Goal: Task Accomplishment & Management: Complete application form

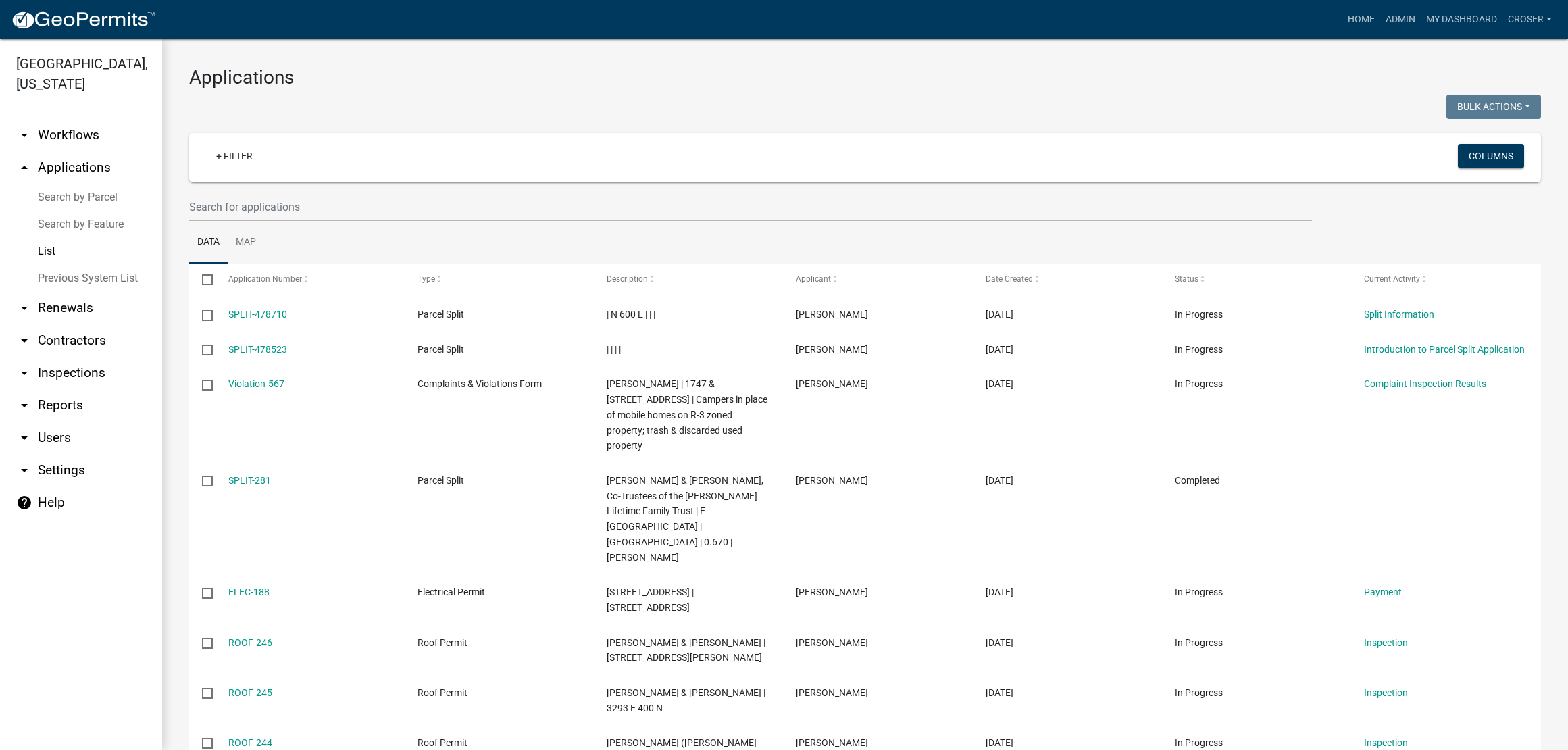
select select "3: 100"
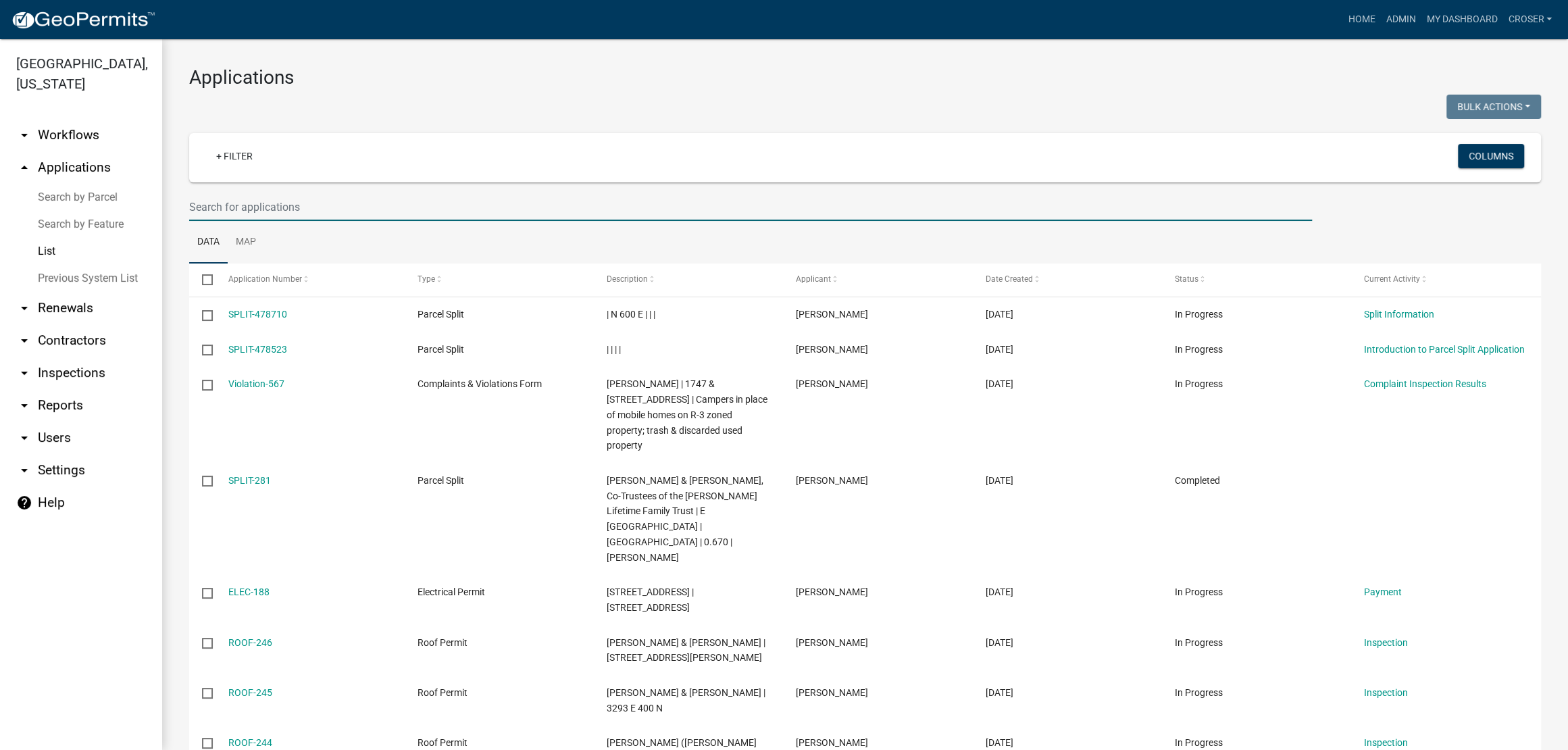
drag, startPoint x: 0, startPoint y: 0, endPoint x: 285, endPoint y: 235, distance: 369.4
click at [285, 221] on input "text" at bounding box center [751, 207] width 1123 height 28
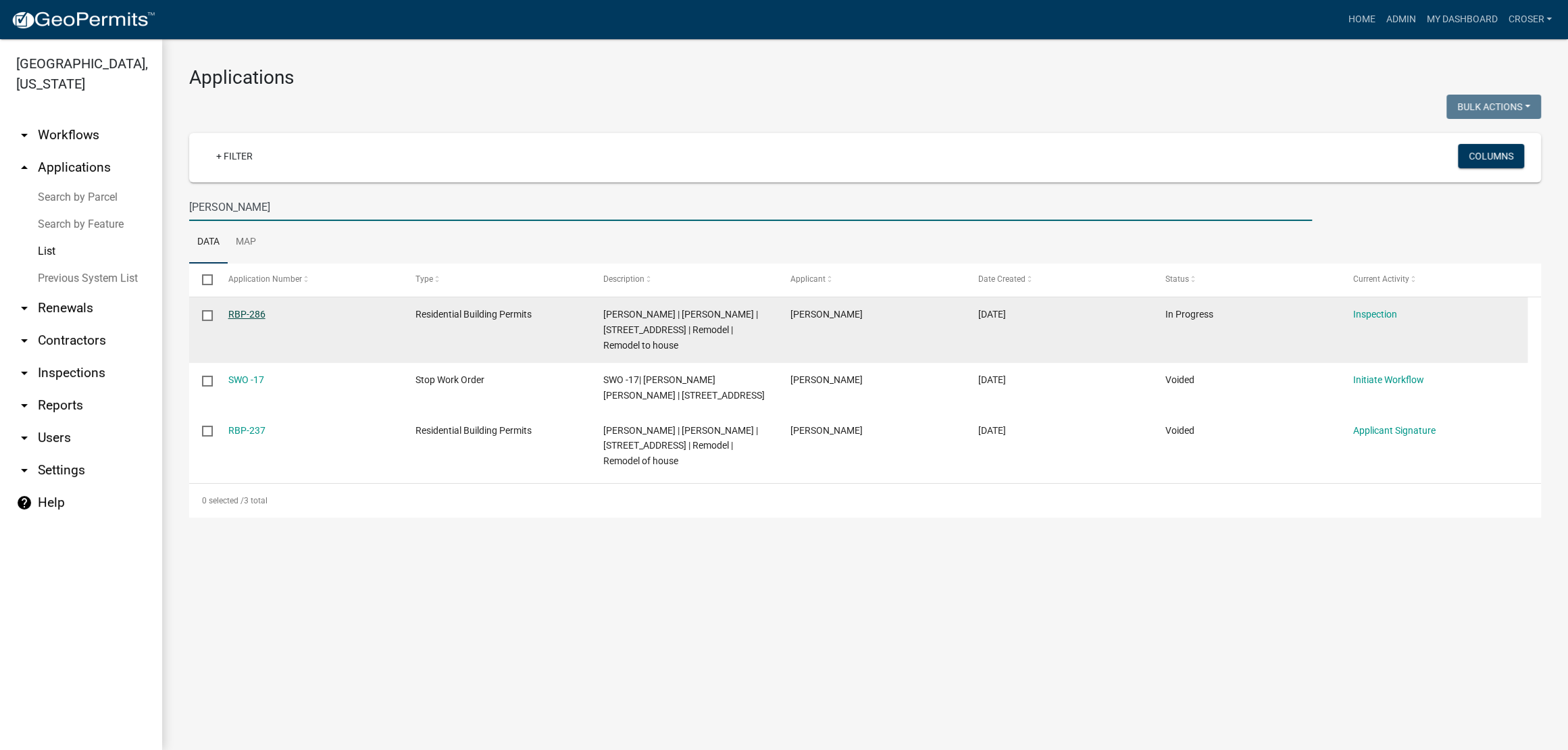
type input "[PERSON_NAME]"
click at [249, 319] on link "RBP-286" at bounding box center [246, 314] width 37 height 11
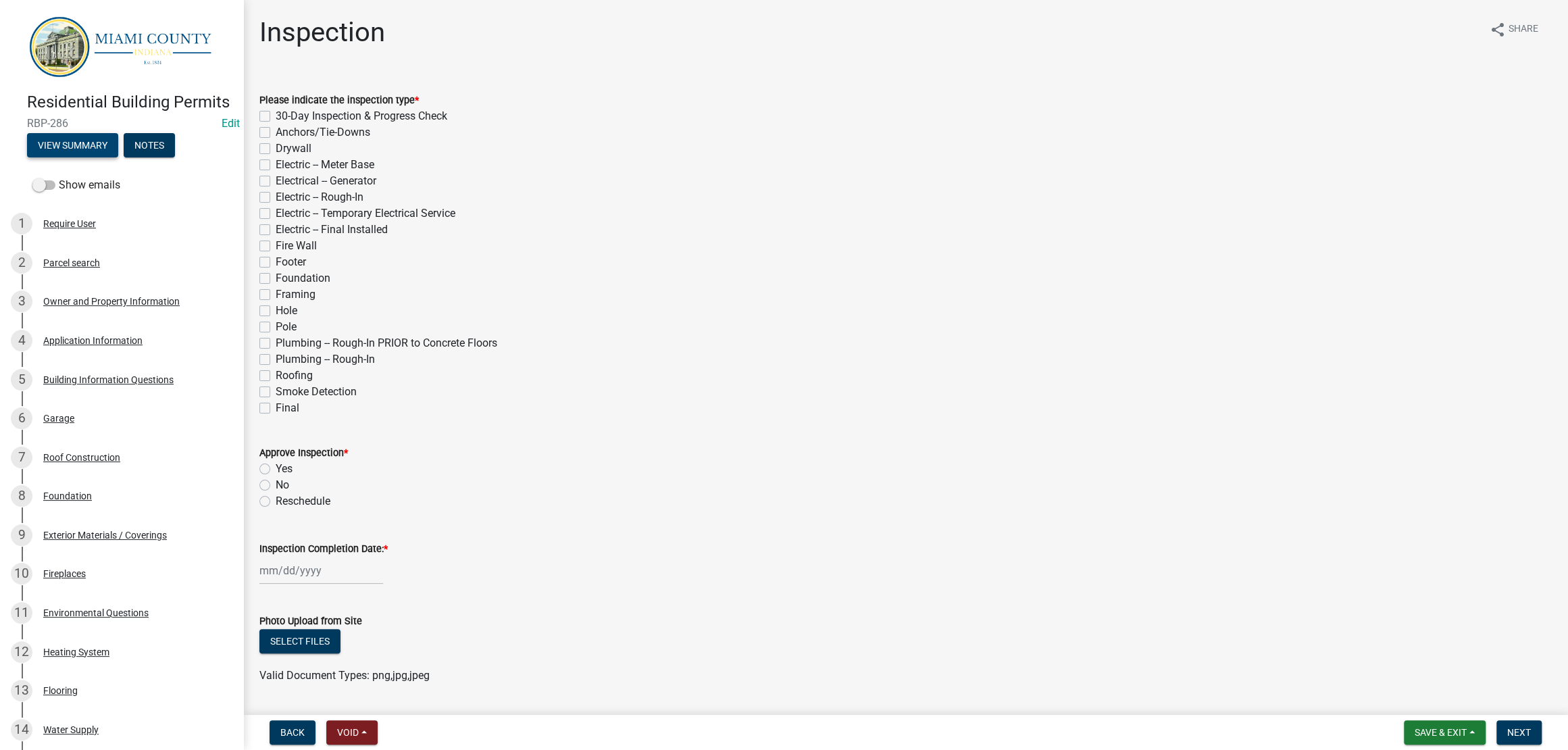
click at [118, 157] on button "View Summary" at bounding box center [72, 145] width 91 height 24
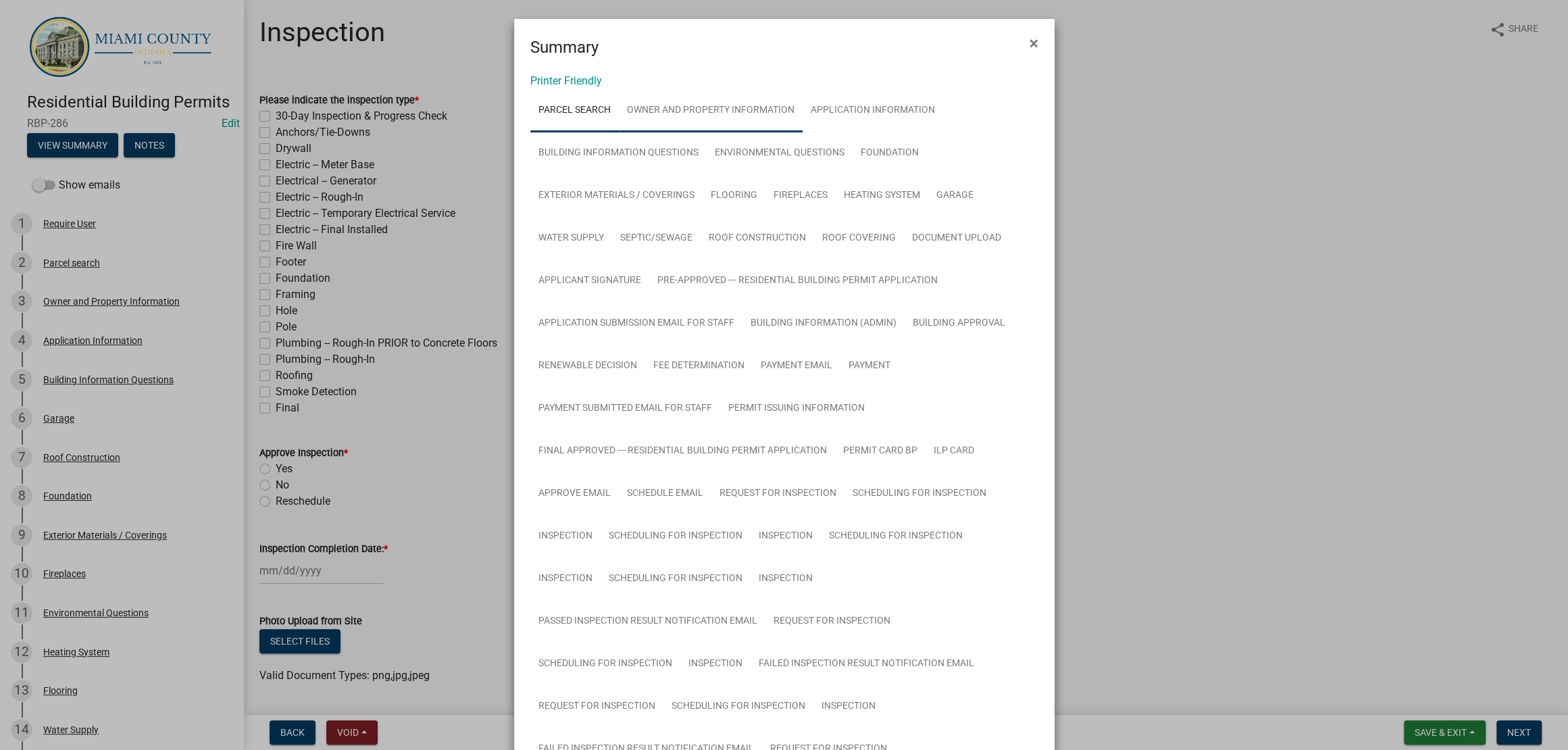
click at [739, 133] on link "Owner and Property Information" at bounding box center [711, 111] width 184 height 43
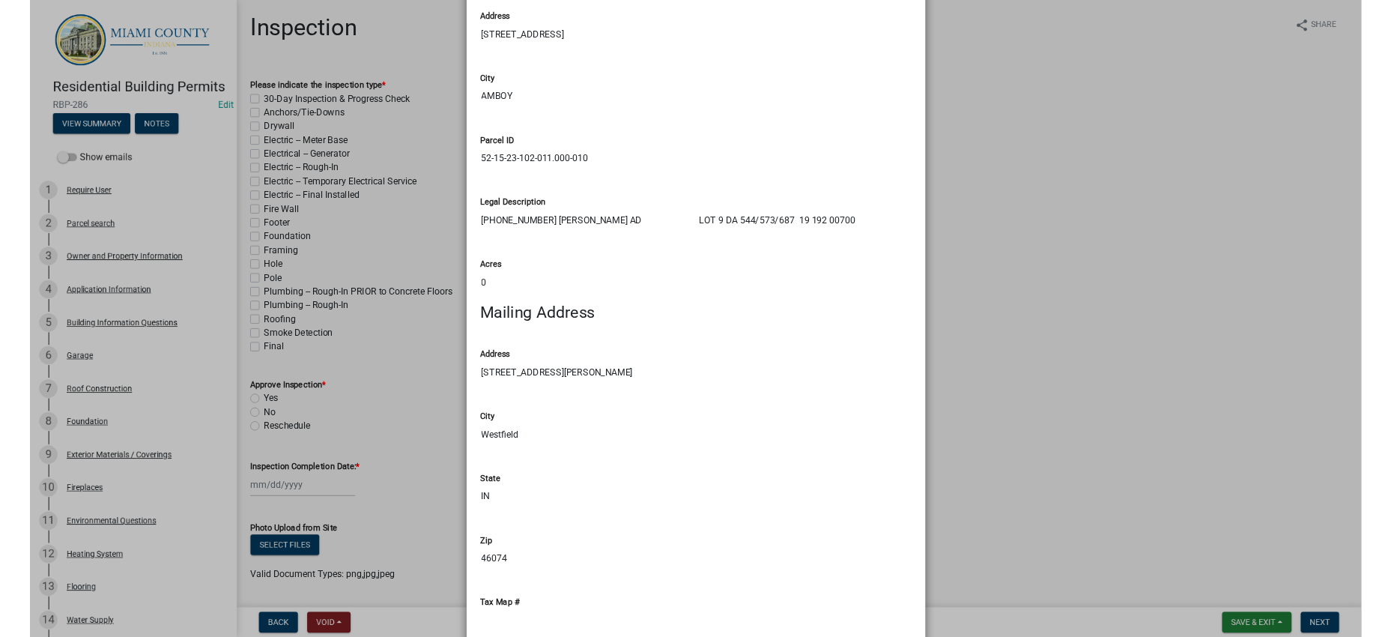
scroll to position [1686, 0]
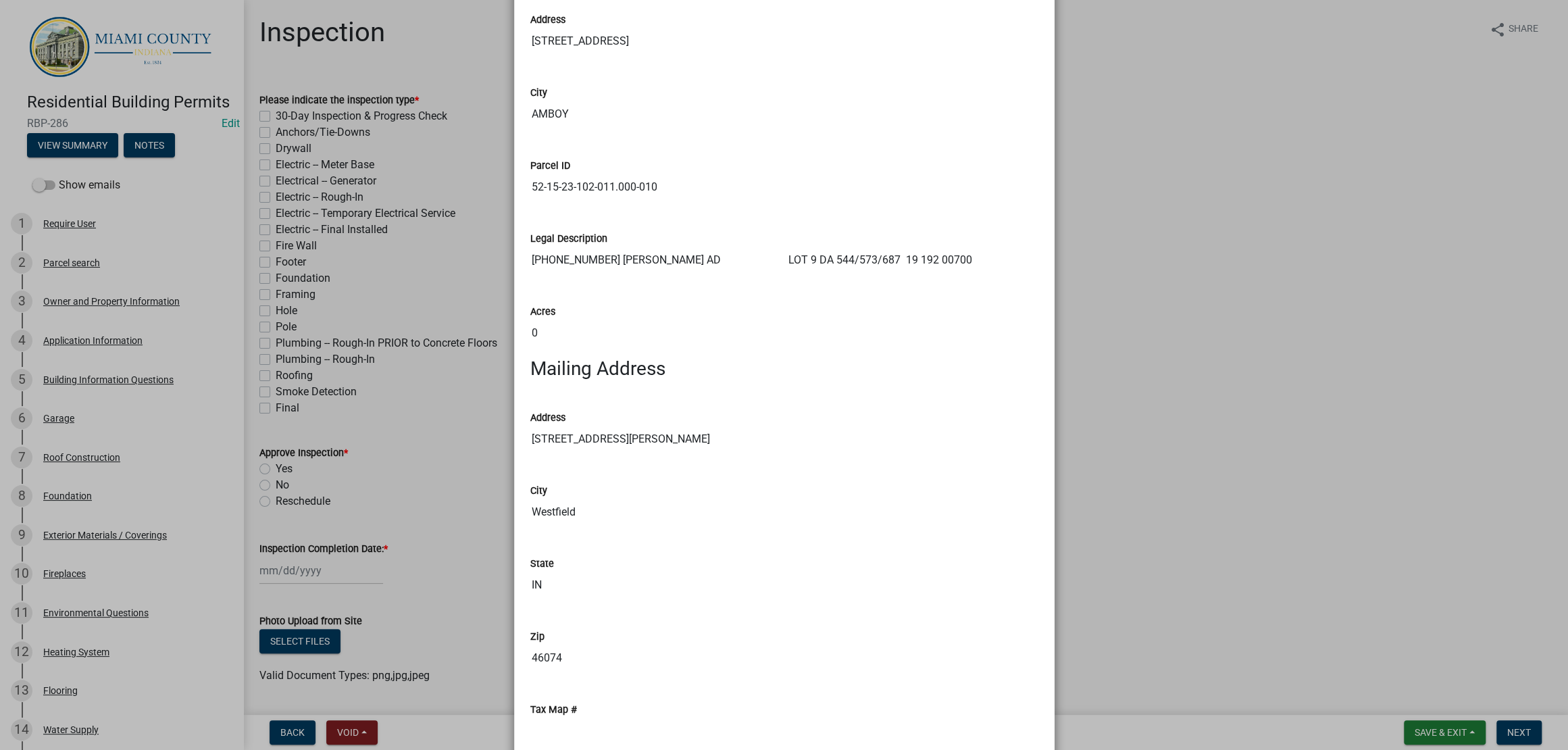
click at [1271, 330] on ngb-modal-window "Summary × Printer Friendly Parcel search Owner and Property Information Applica…" at bounding box center [784, 375] width 1568 height 750
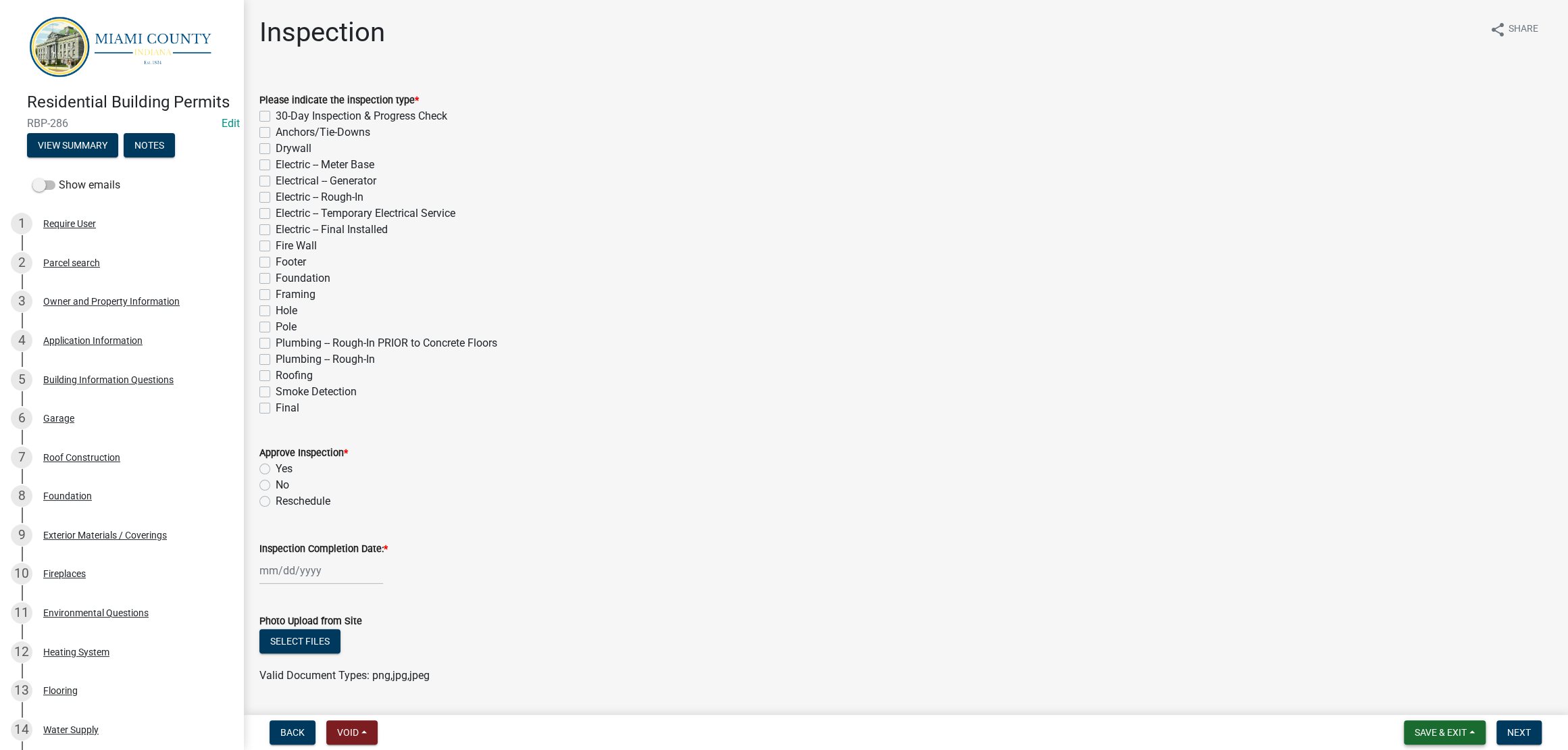
click at [1415, 733] on span "Save & Exit" at bounding box center [1441, 733] width 52 height 11
click at [1416, 693] on button "Save & Exit" at bounding box center [1432, 691] width 108 height 32
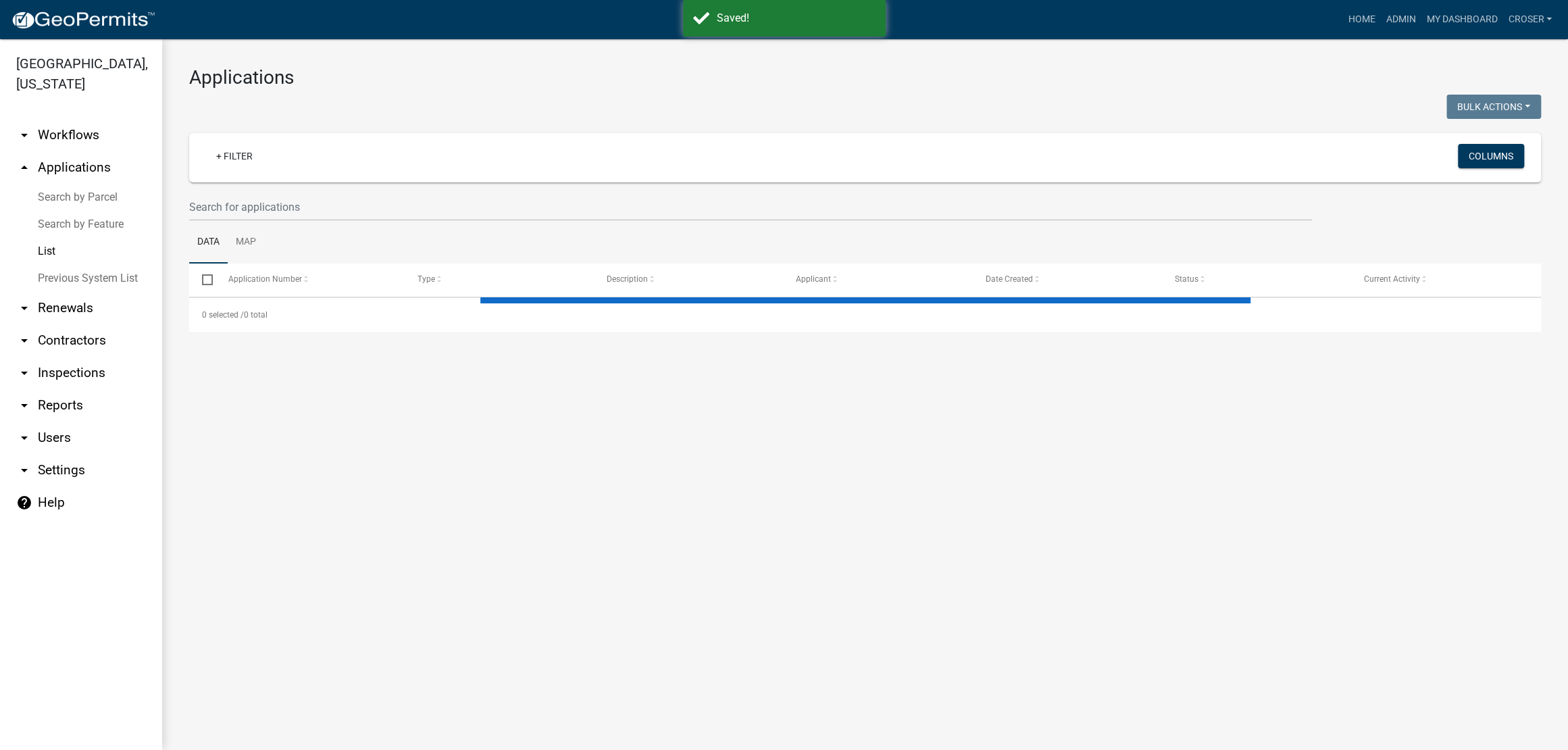
select select "3: 100"
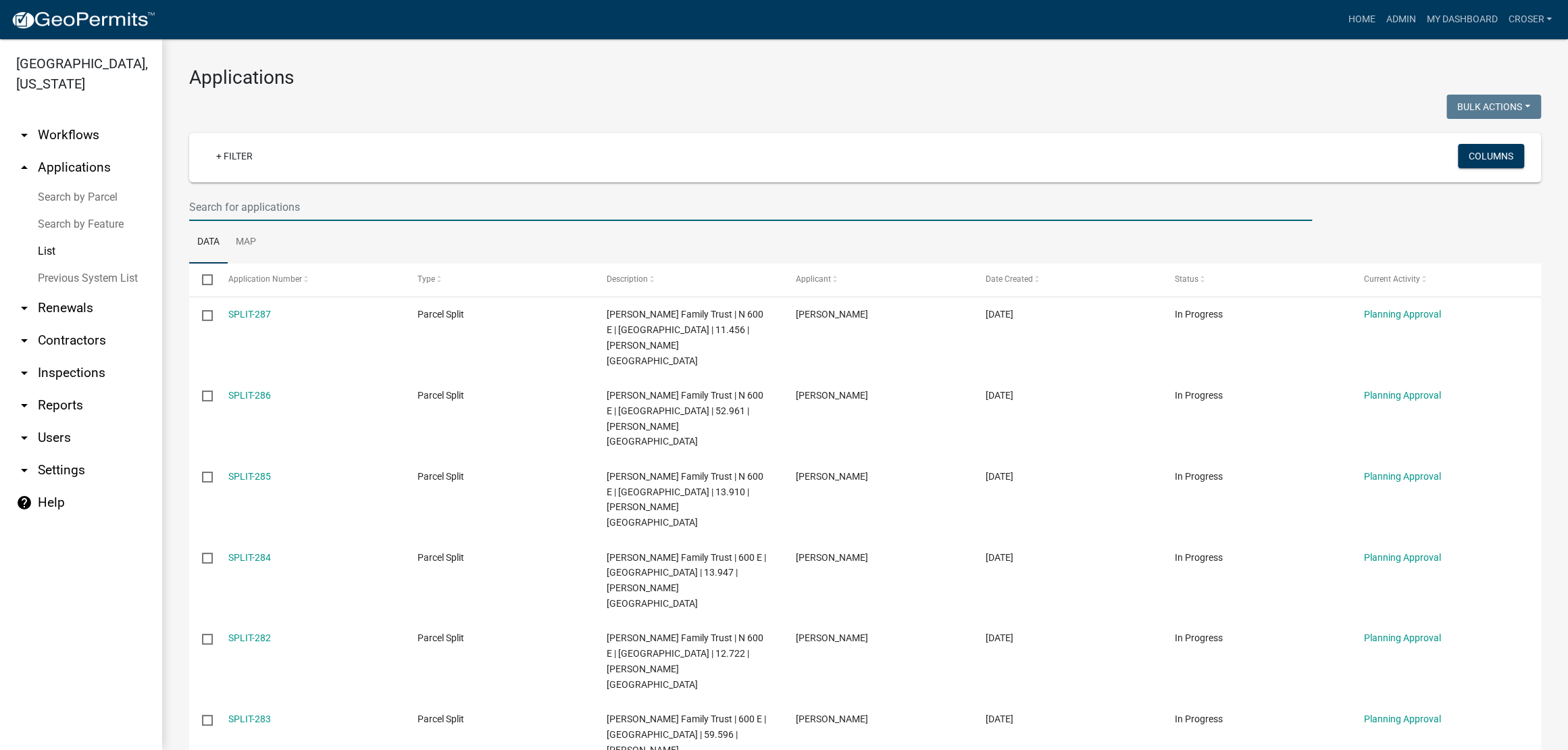
click at [474, 221] on input "text" at bounding box center [751, 207] width 1123 height 28
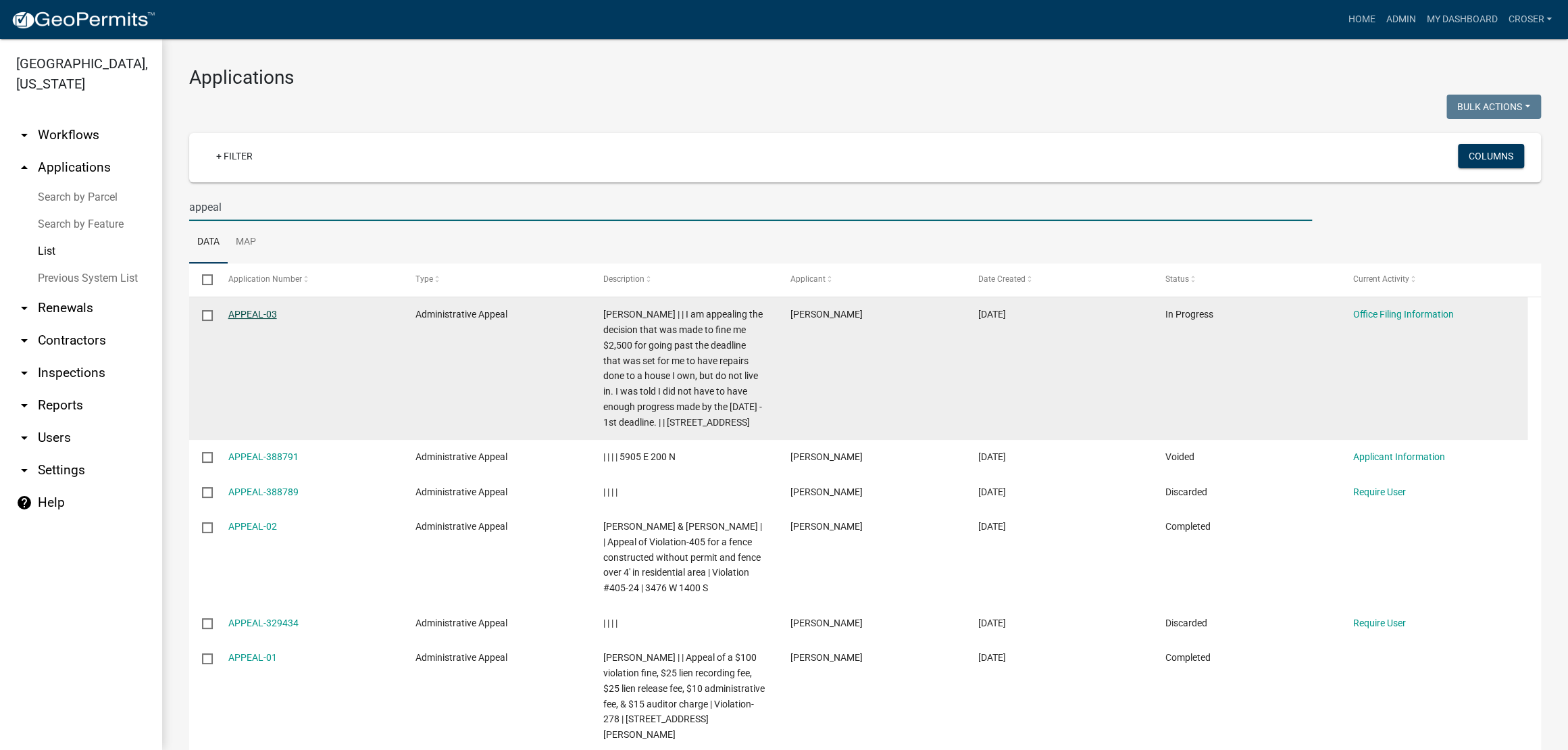
type input "appeal"
click at [271, 319] on link "APPEAL-03" at bounding box center [253, 314] width 49 height 11
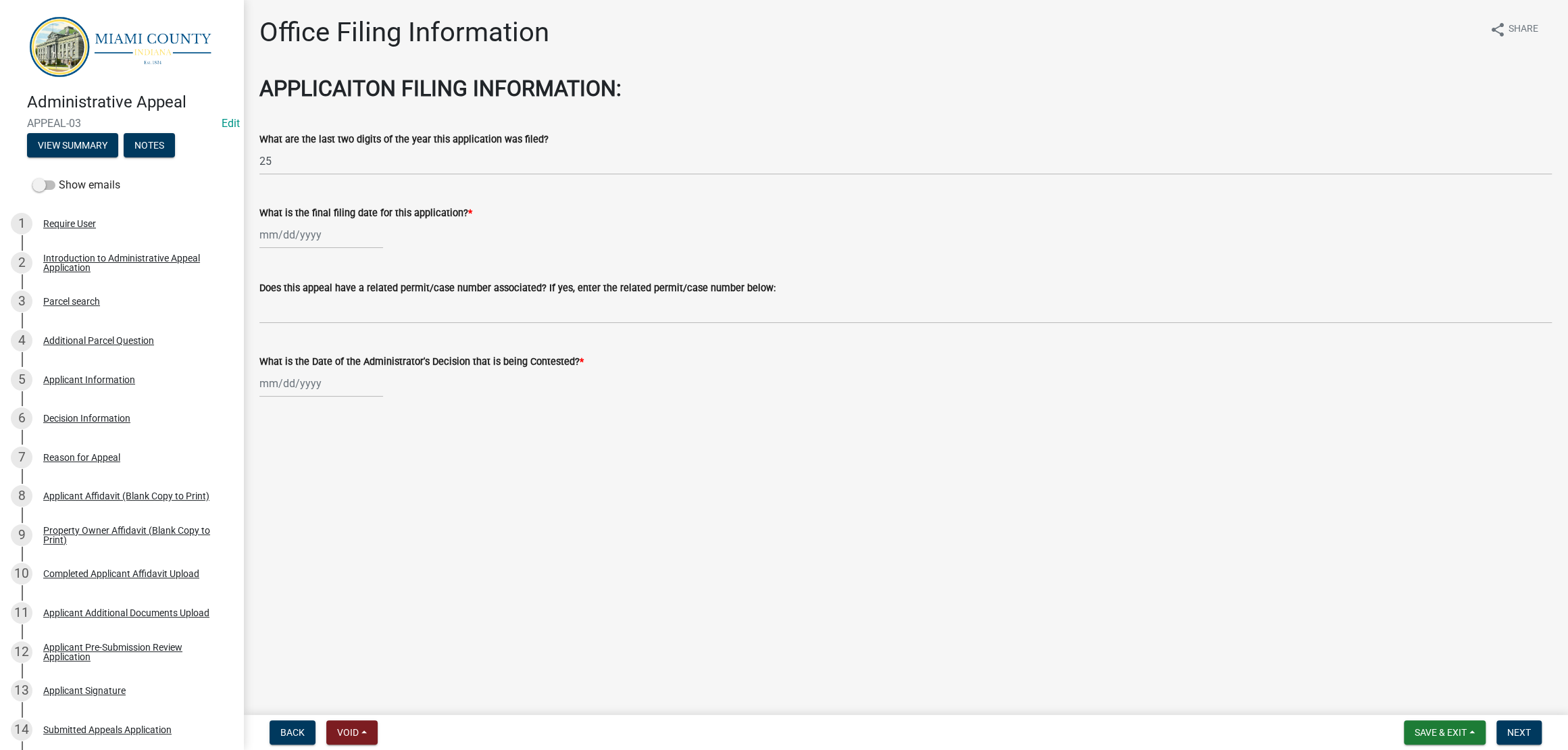
select select "9"
select select "2025"
click at [341, 249] on div "[PERSON_NAME] Feb Mar Apr [PERSON_NAME][DATE] Oct Nov [DATE] 1526 1527 1528 152…" at bounding box center [321, 235] width 124 height 28
click at [524, 249] on div "[PERSON_NAME] Feb Mar Apr [PERSON_NAME][DATE] Oct Nov [DATE] 1526 1527 1528 152…" at bounding box center [906, 235] width 1293 height 28
click at [278, 249] on div at bounding box center [321, 235] width 124 height 28
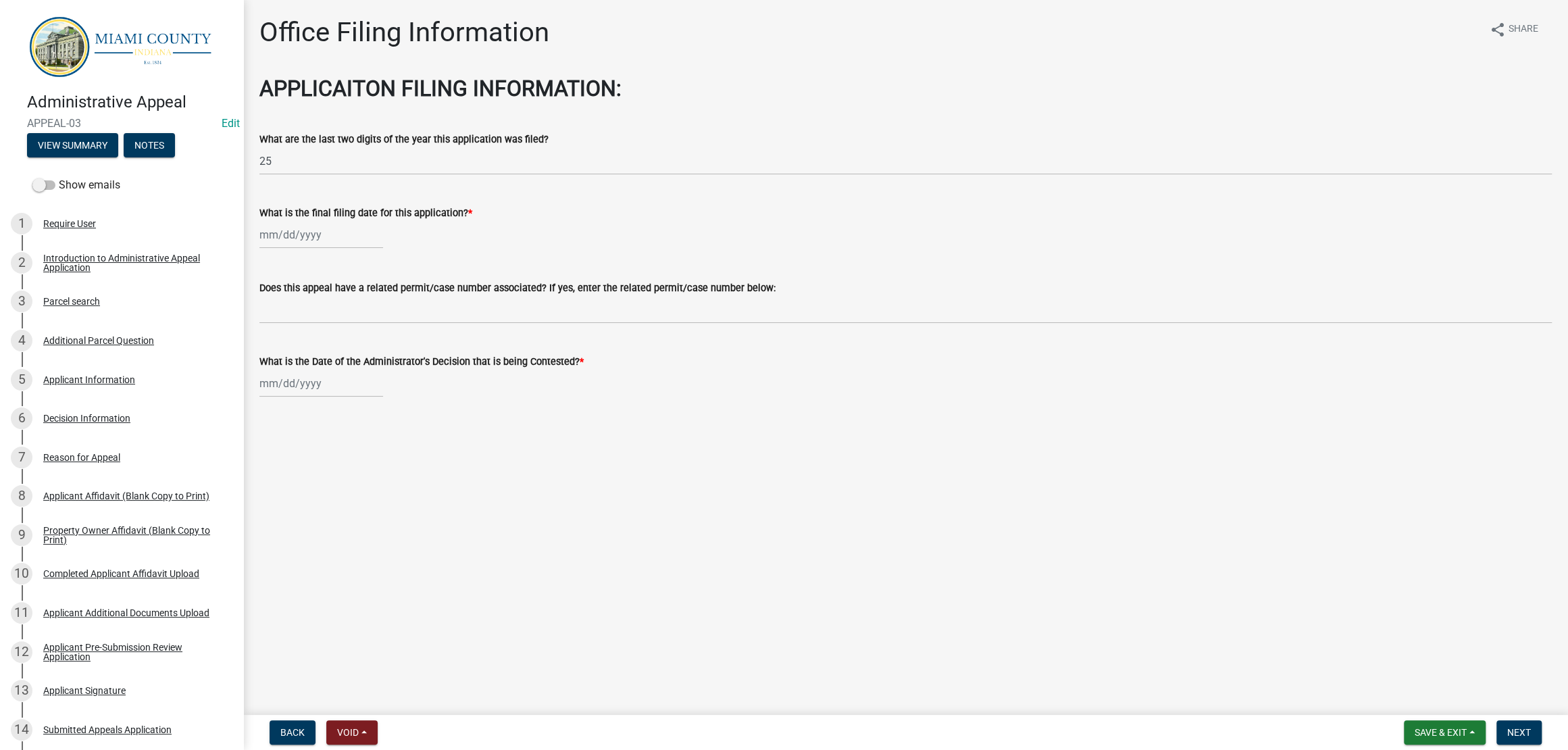
select select "9"
select select "2025"
click at [370, 333] on div "5" at bounding box center [359, 322] width 22 height 22
type input "[DATE]"
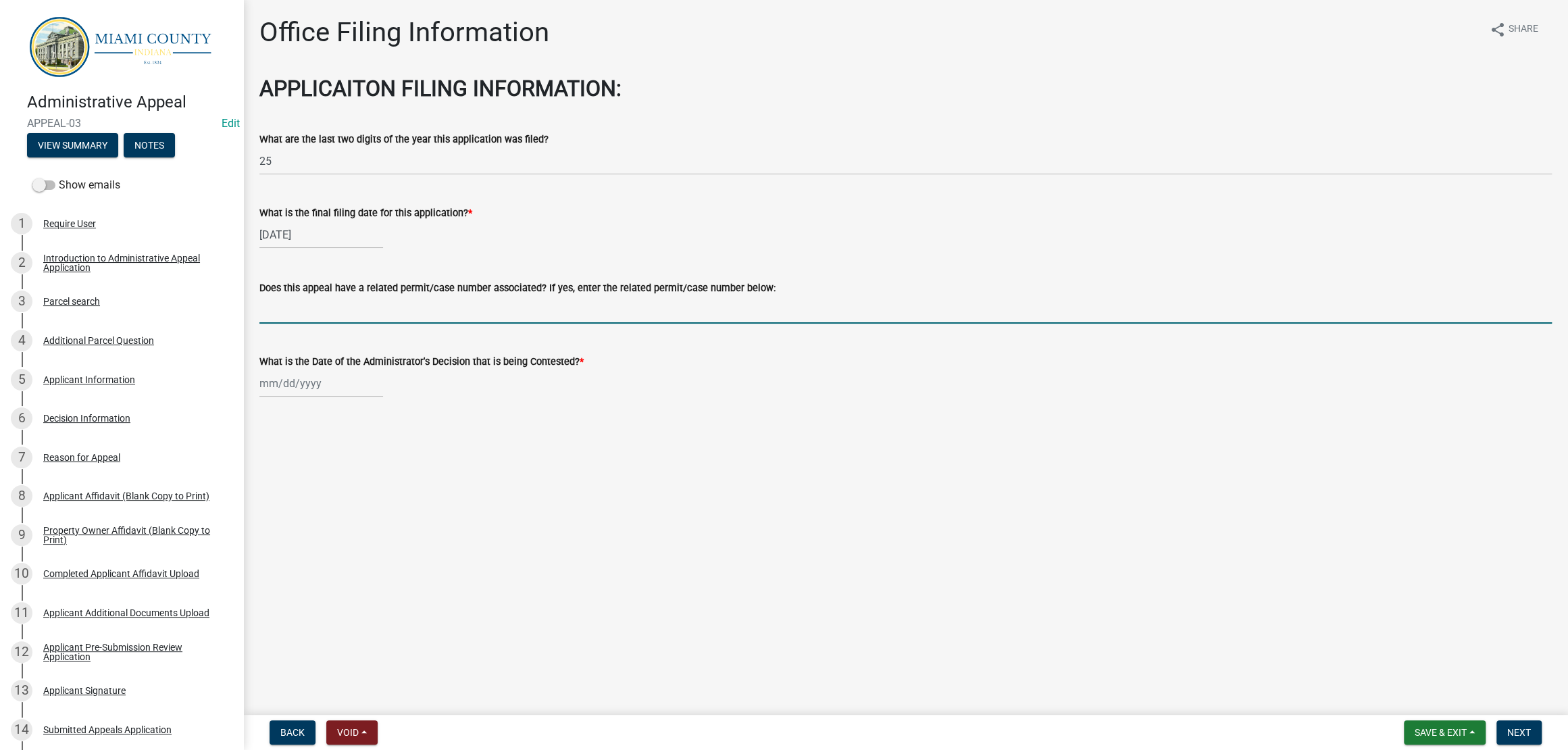
click at [391, 324] on input "Does this appeal have a related permit/case number associated? If yes, enter th…" at bounding box center [906, 310] width 1293 height 28
type input "Unsafe Building Case #65-24"
select select "9"
select select "2025"
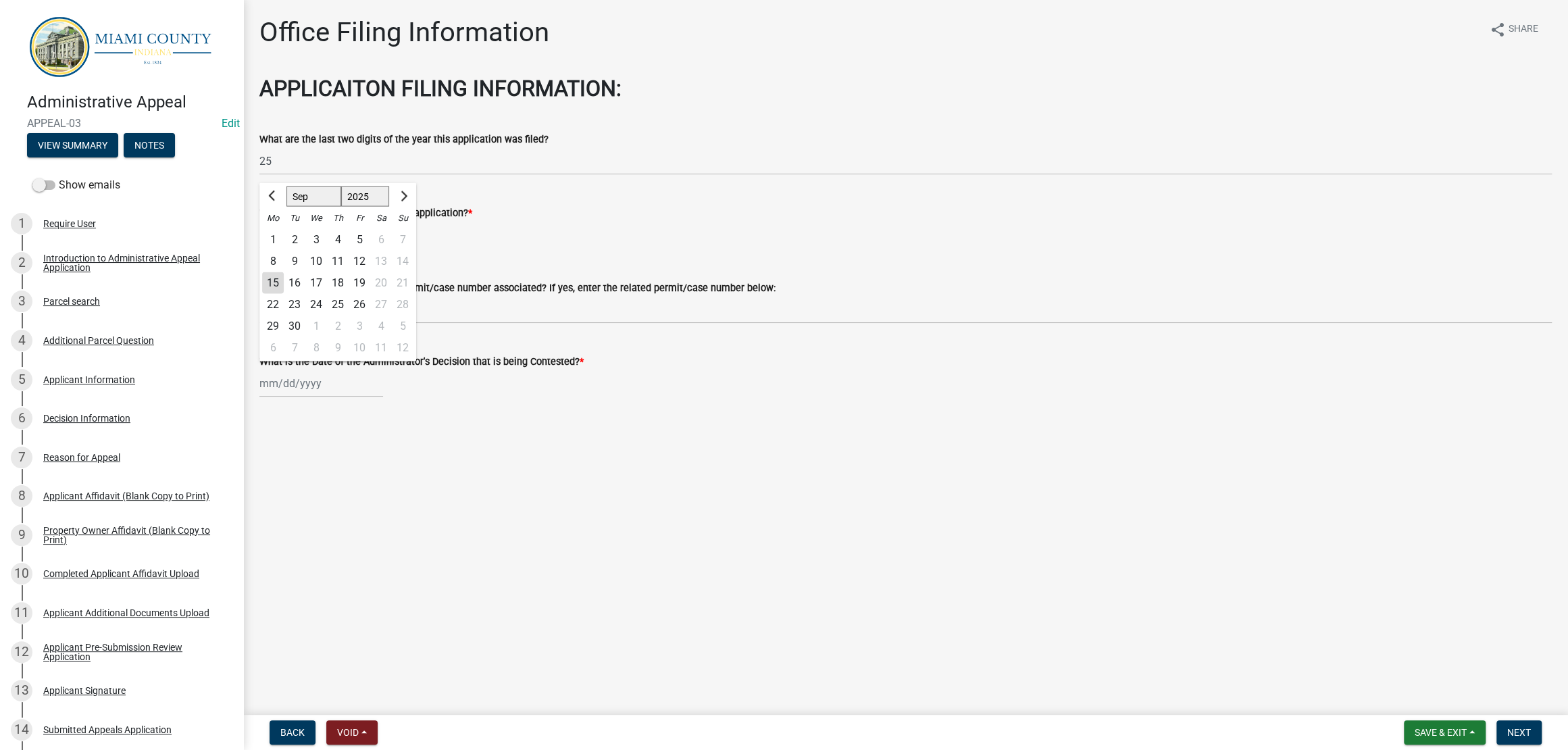
click at [337, 397] on div "[PERSON_NAME] Feb Mar Apr [PERSON_NAME][DATE] Oct Nov [DATE] 1526 1527 1528 152…" at bounding box center [321, 384] width 124 height 28
click at [500, 421] on div "Office Filing Information share Share APPLICAITON FILING INFORMATION: What are …" at bounding box center [905, 218] width 1313 height 405
click at [313, 397] on div at bounding box center [321, 384] width 124 height 28
select select "9"
select select "2025"
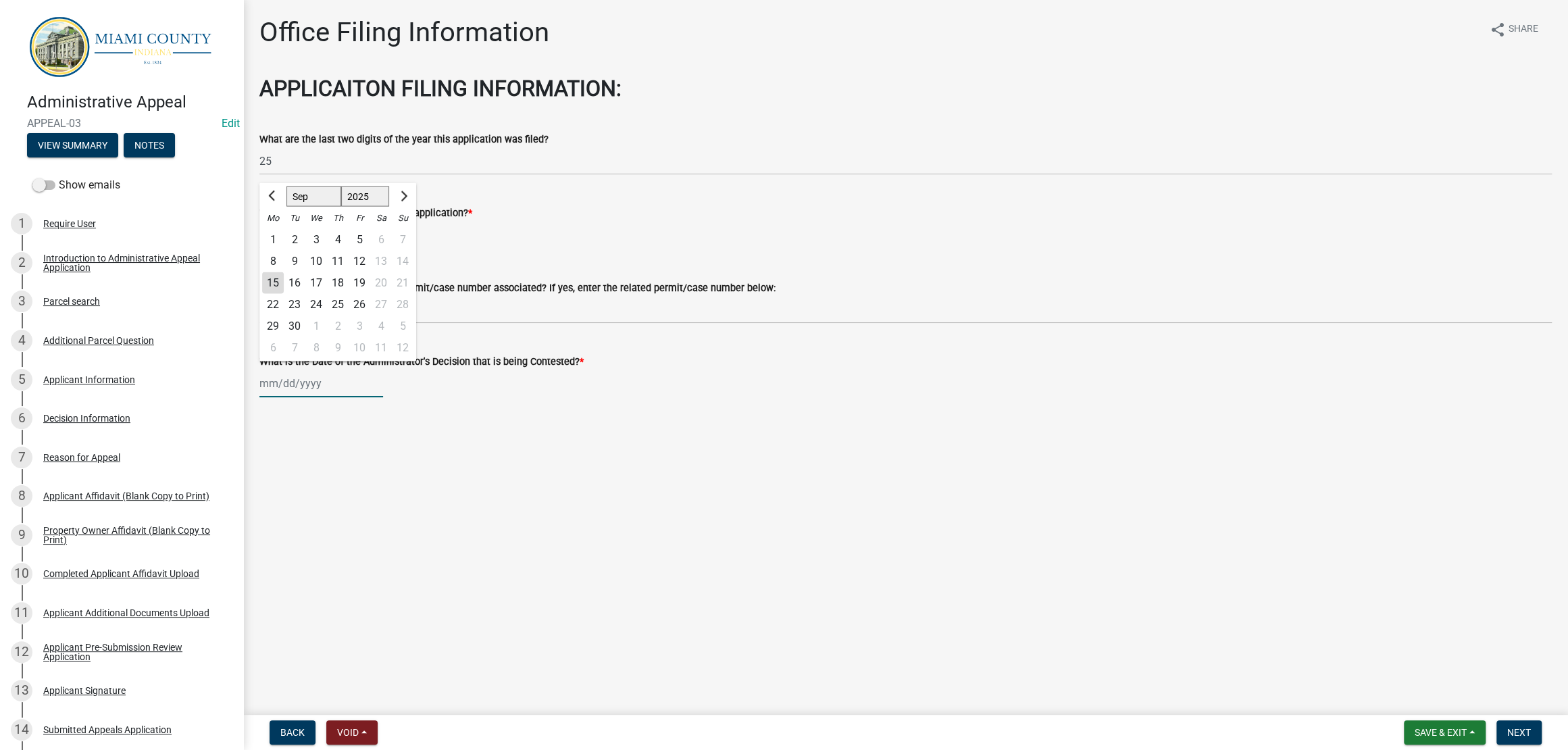
click at [313, 397] on input "What is the Date of the Administrator's Decision that is being Contested? *" at bounding box center [321, 384] width 124 height 28
click at [623, 526] on main "Office Filing Information share Share APPLICAITON FILING INFORMATION: What are …" at bounding box center [906, 355] width 1325 height 709
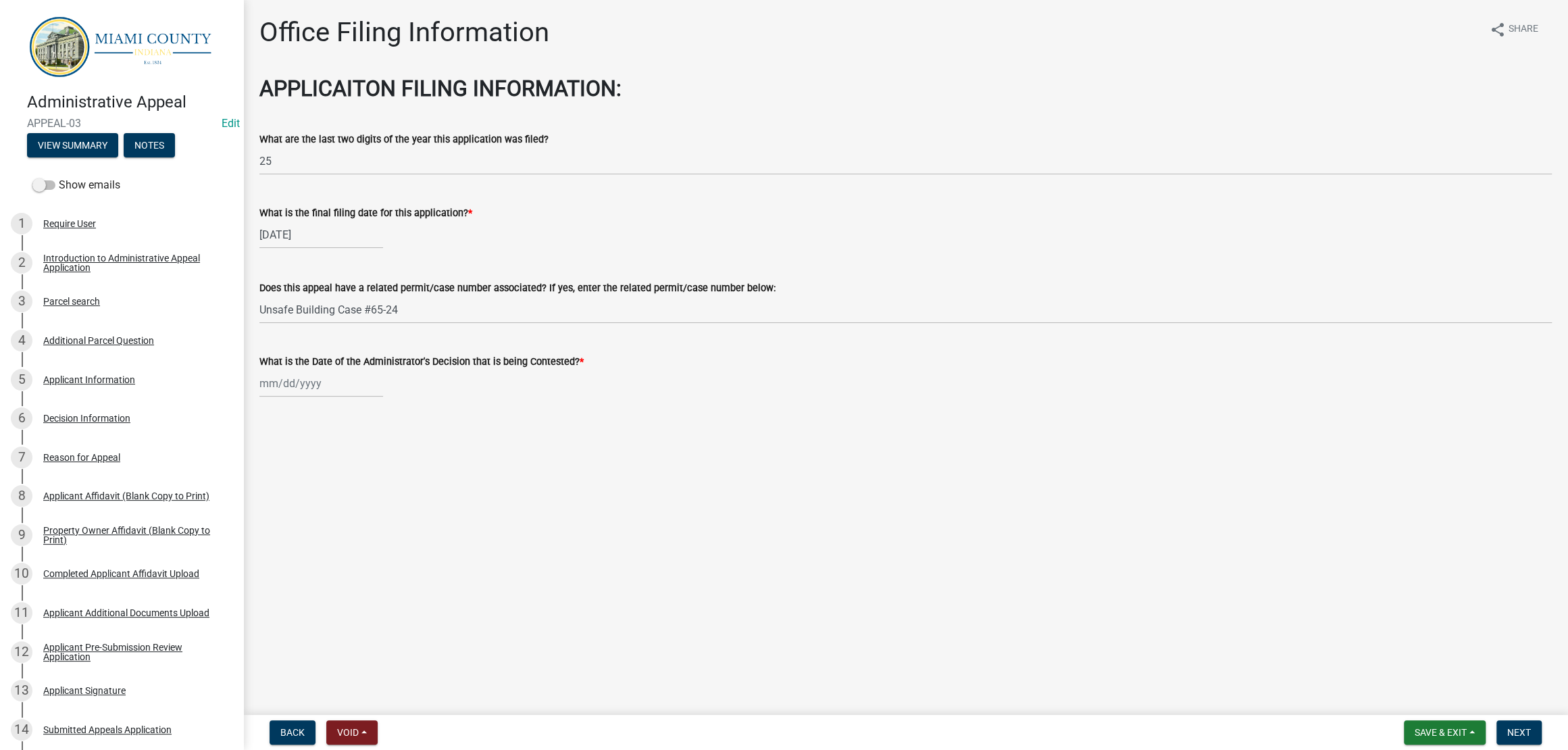
click at [292, 410] on wm-data-entity-input "What is the Date of the Administrator's Decision that is being Contested? *" at bounding box center [906, 372] width 1293 height 75
click at [302, 397] on div at bounding box center [321, 384] width 124 height 28
select select "9"
select select "2025"
click at [279, 201] on span "Previous month" at bounding box center [272, 196] width 10 height 10
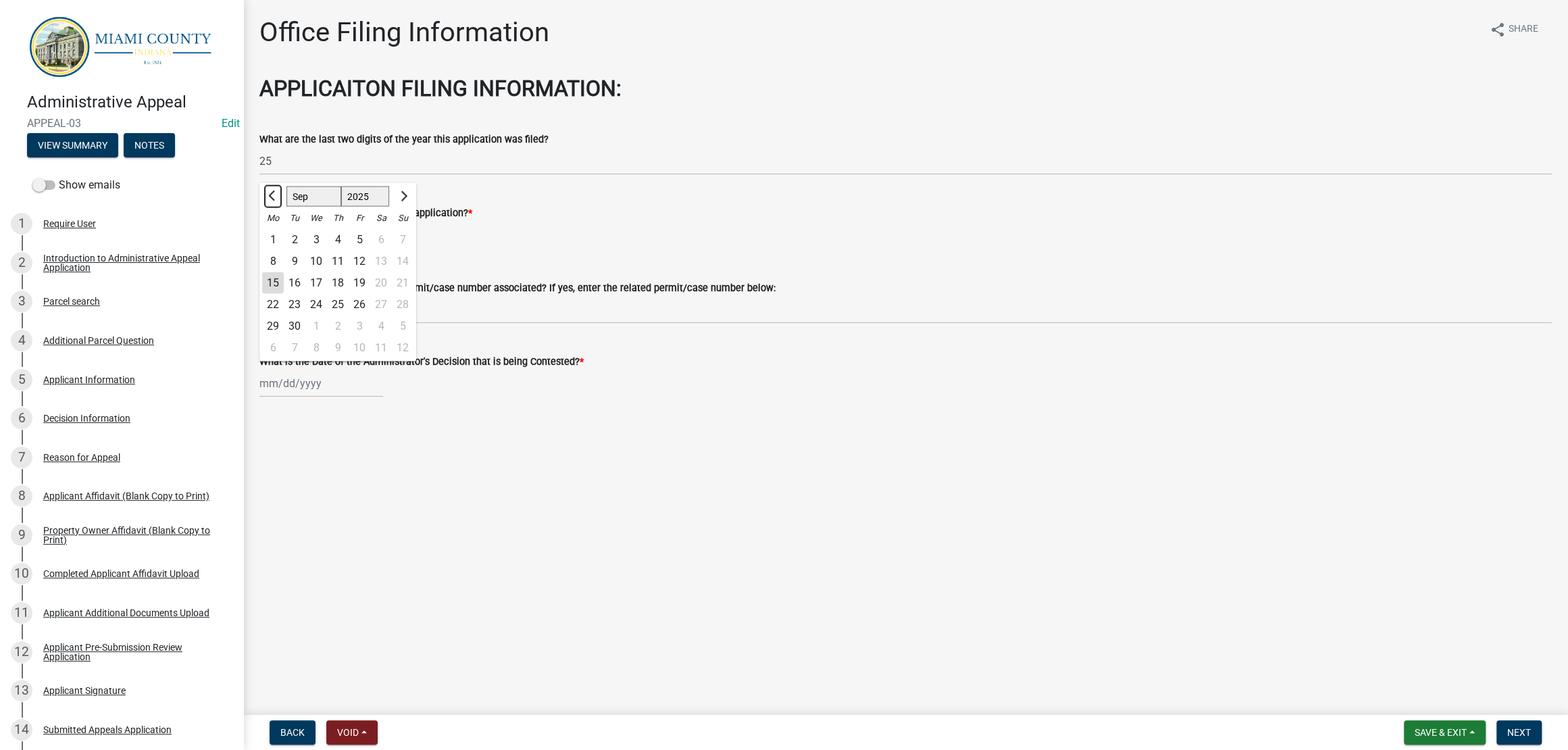
select select "8"
click at [370, 273] on div "8" at bounding box center [359, 262] width 22 height 22
type input "[DATE]"
click at [773, 560] on main "Office Filing Information share Share APPLICAITON FILING INFORMATION: What are …" at bounding box center [906, 355] width 1325 height 709
click at [1508, 727] on span "Next" at bounding box center [1519, 733] width 23 height 11
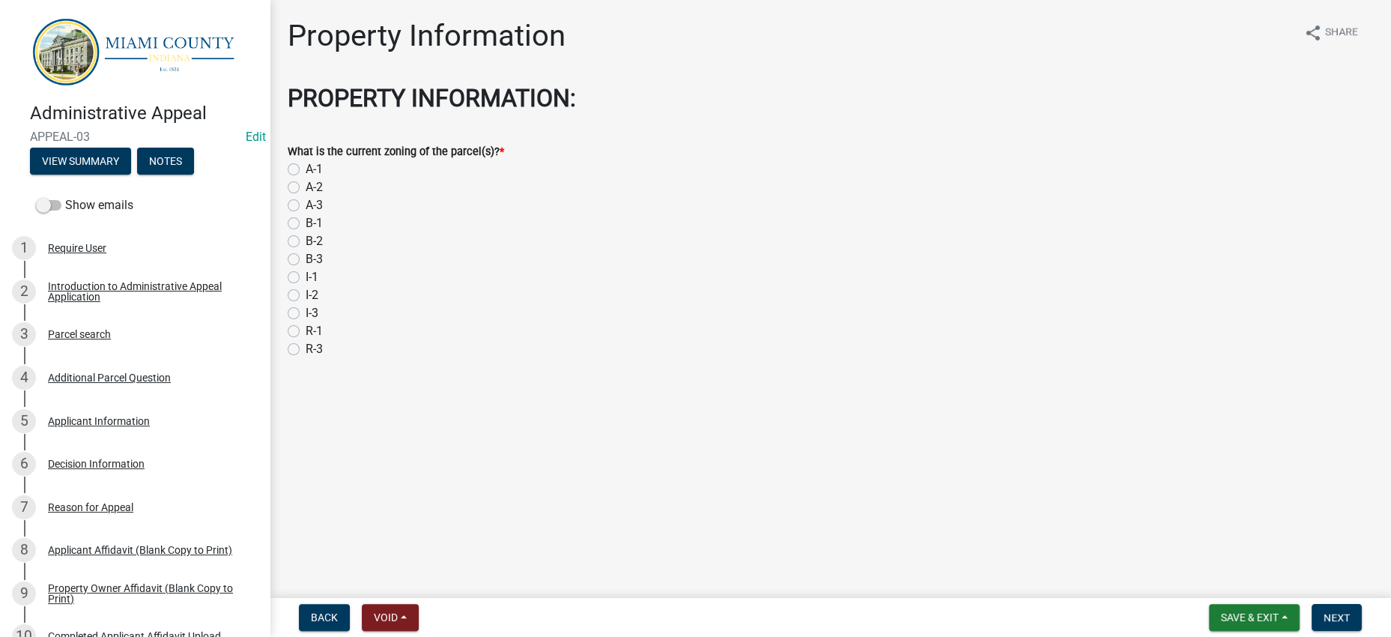
click at [306, 178] on label "A-1" at bounding box center [314, 169] width 17 height 18
click at [306, 170] on input "A-1" at bounding box center [311, 165] width 10 height 10
radio input "true"
click at [1323, 611] on span "Next" at bounding box center [1336, 617] width 26 height 12
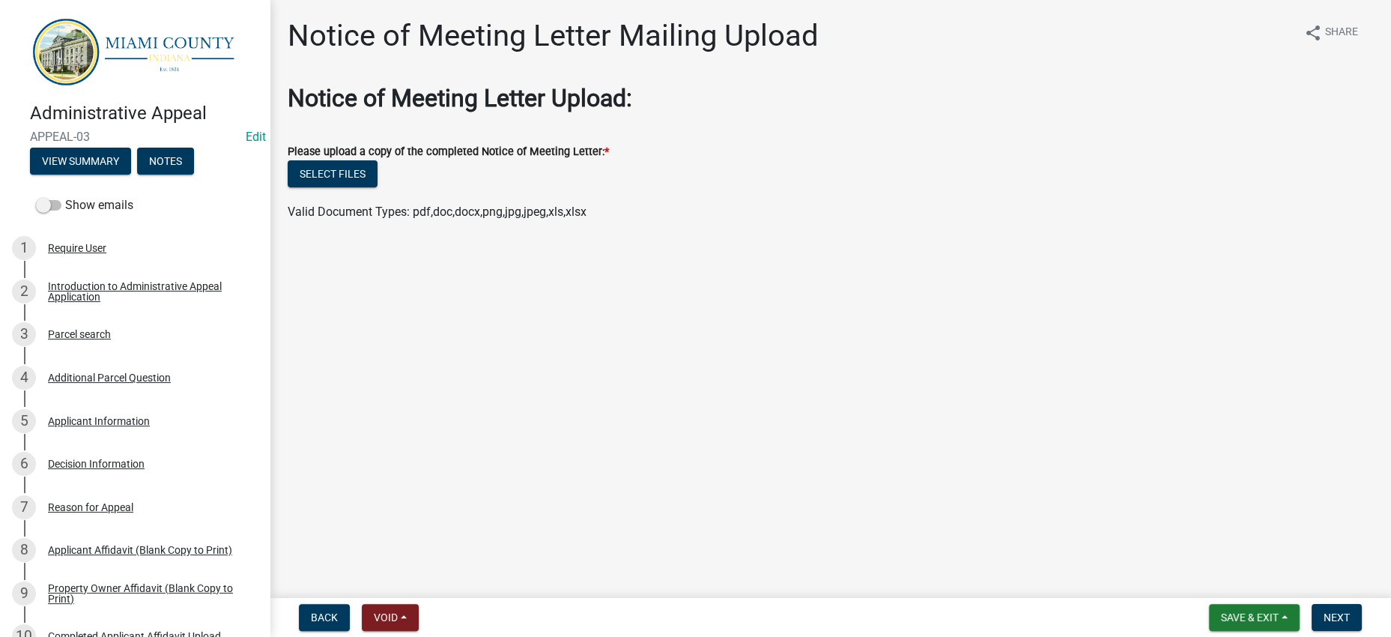
click at [622, 377] on main "Notice of Meeting Letter Mailing Upload share Share Notice of Meeting Letter Up…" at bounding box center [830, 296] width 1121 height 592
click at [130, 174] on button "View Summary" at bounding box center [80, 161] width 101 height 27
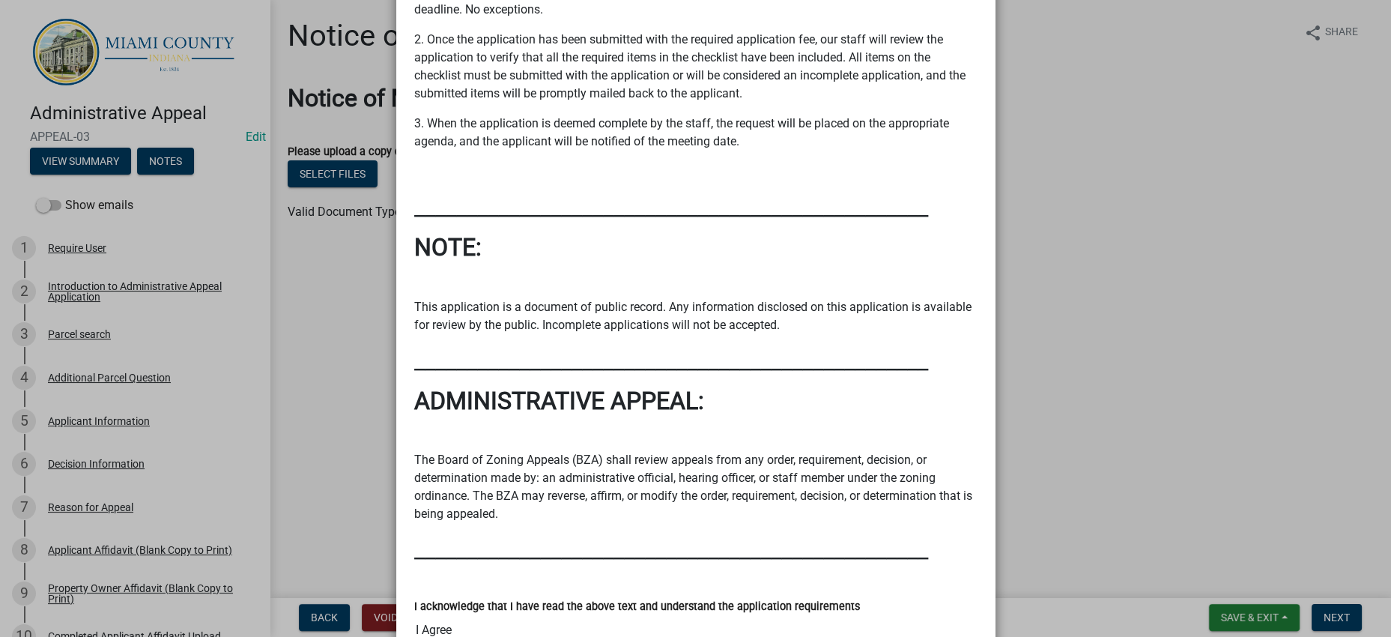
scroll to position [748, 0]
click at [1056, 300] on ngb-modal-window "Summary × Printer Friendly Introduction to Administrative Appeal Application Pa…" at bounding box center [695, 318] width 1391 height 637
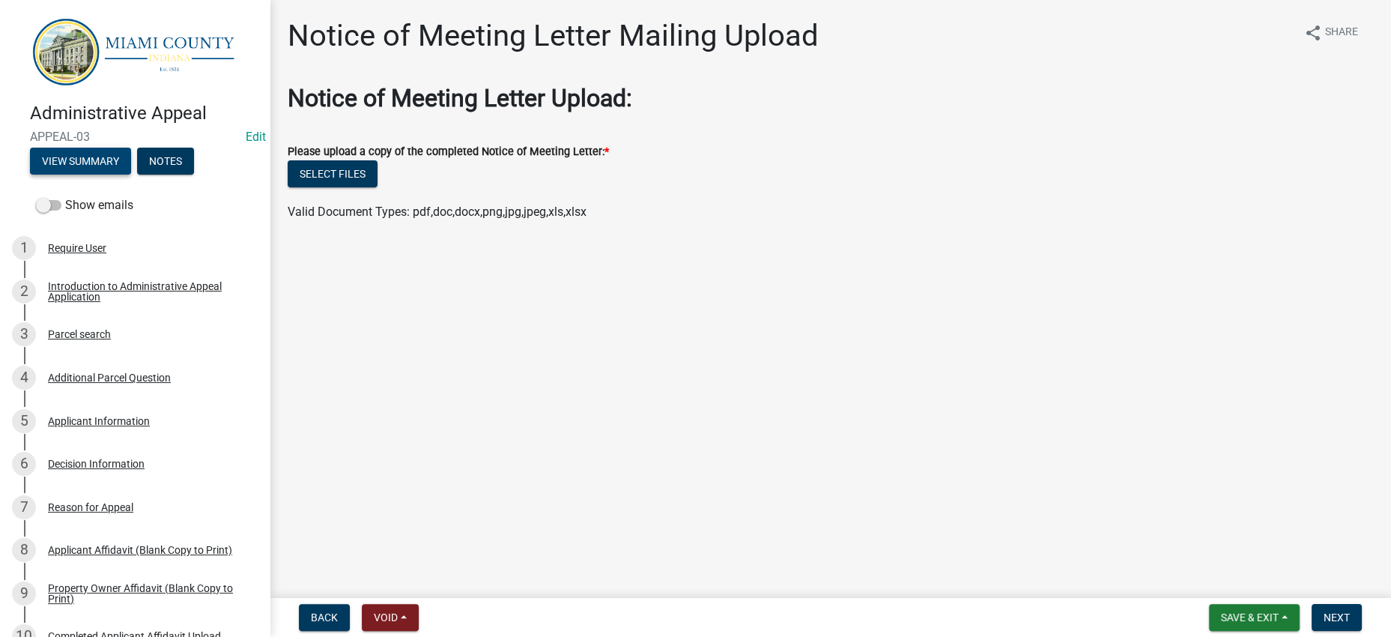
click at [131, 174] on button "View Summary" at bounding box center [80, 161] width 101 height 27
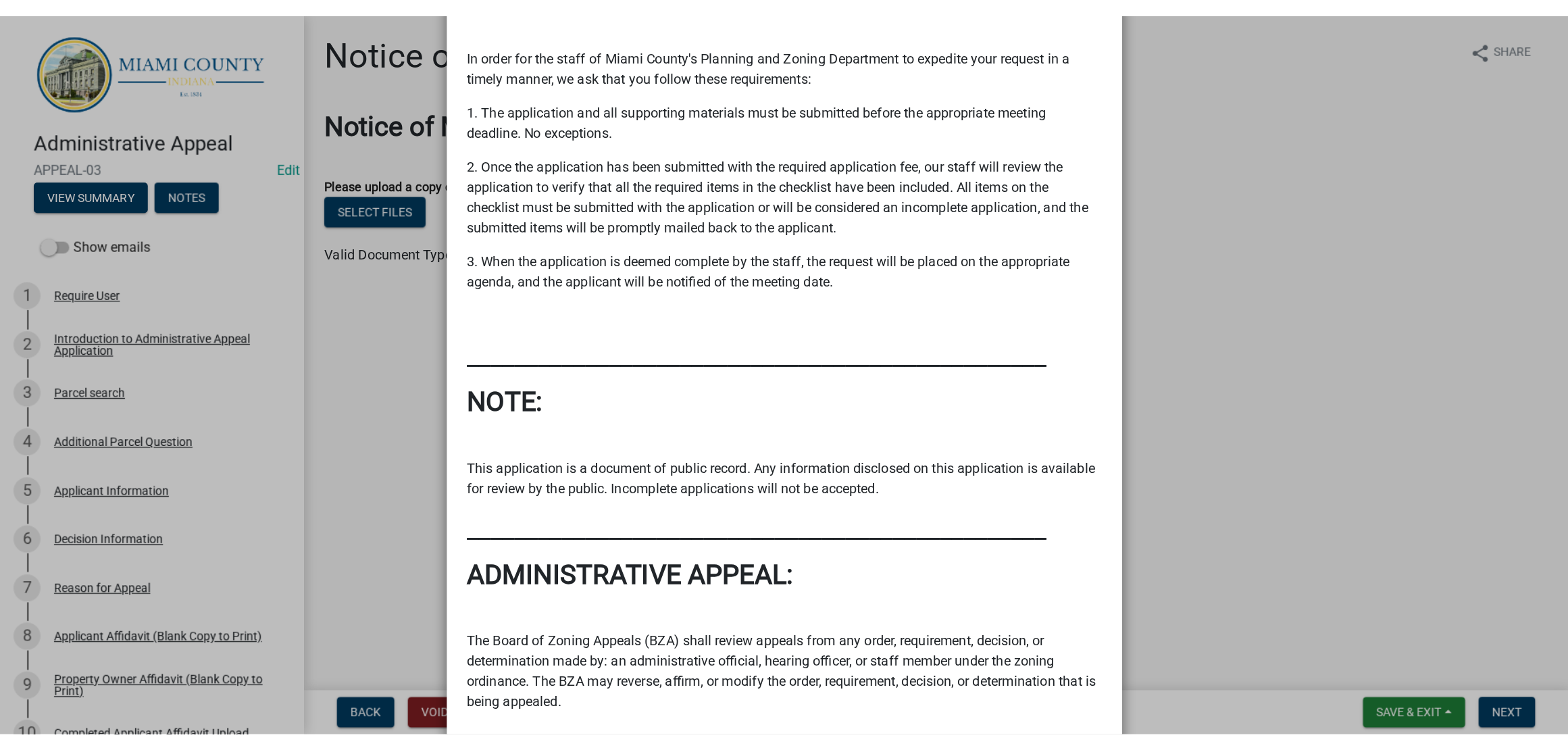
scroll to position [591, 0]
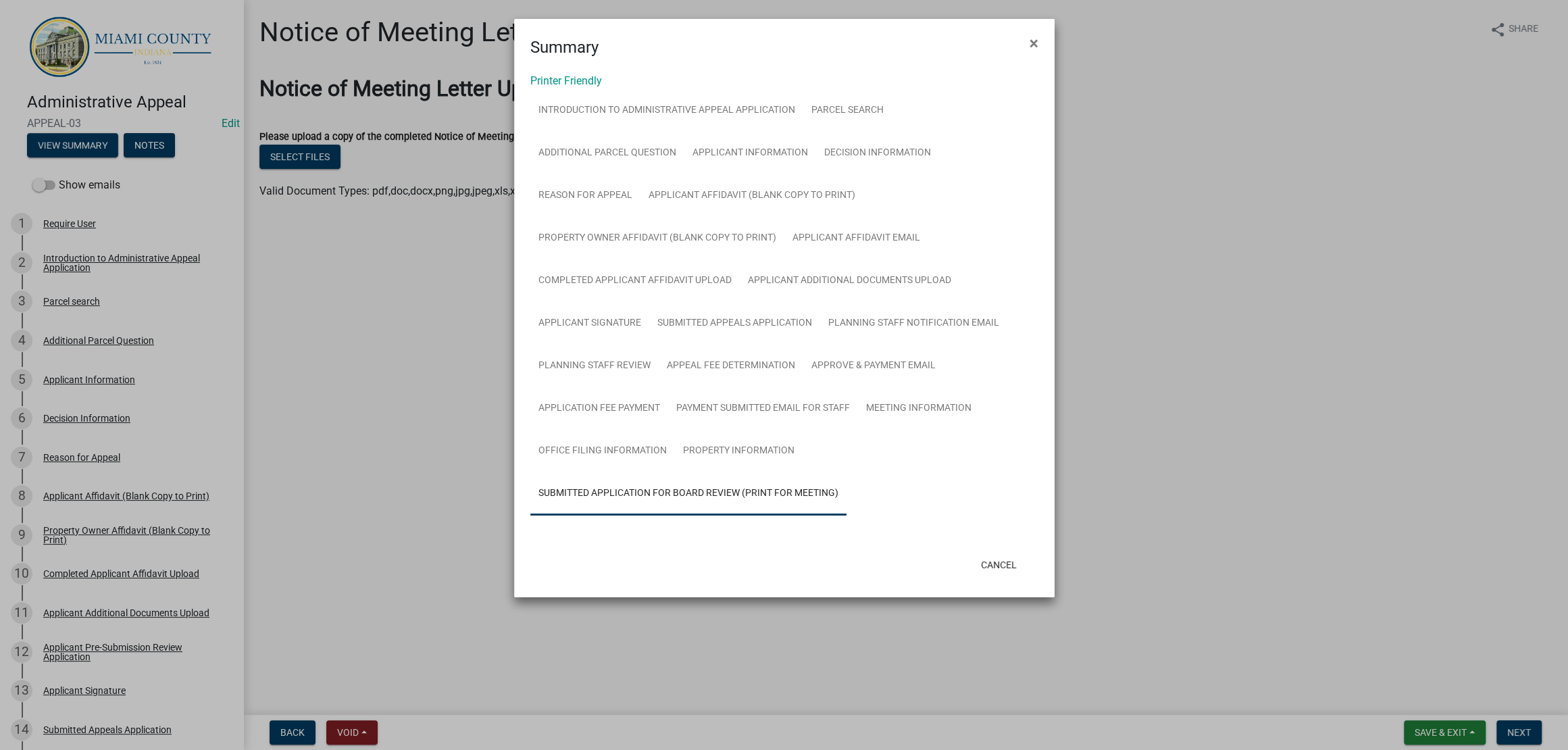
scroll to position [207, 0]
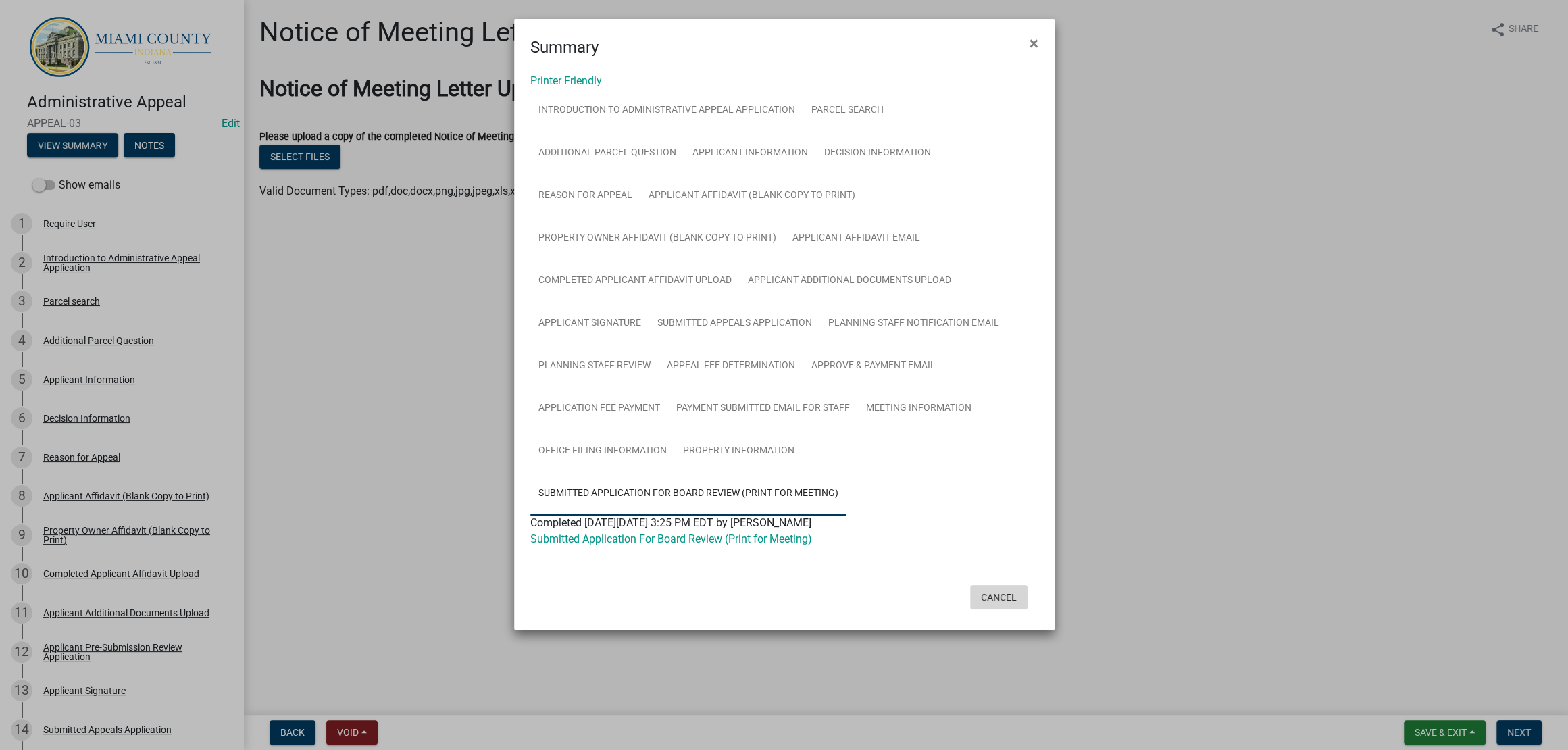
click at [999, 609] on button "Cancel" at bounding box center [999, 597] width 58 height 24
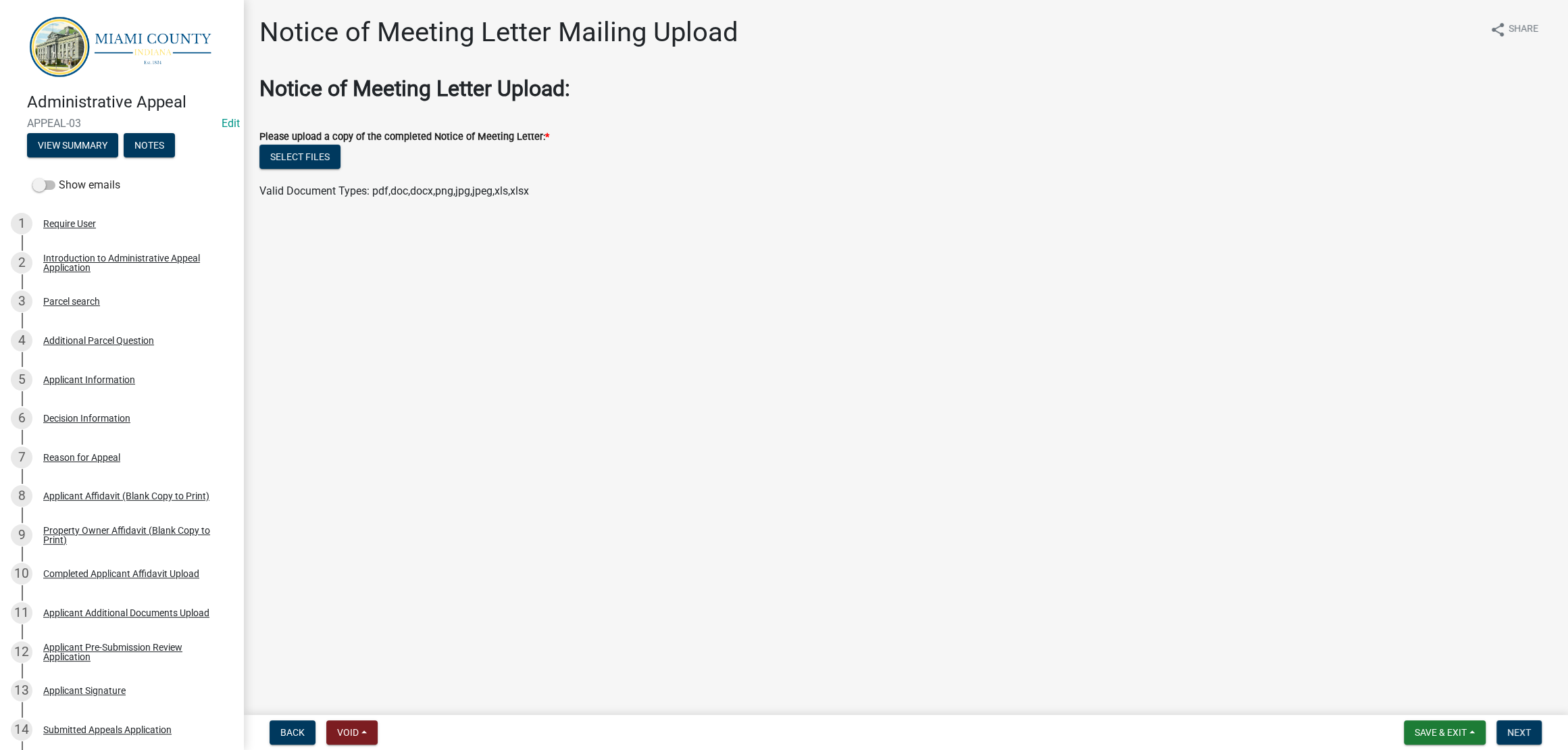
click at [1063, 455] on main "Notice of Meeting Letter Mailing Upload share Share Notice of Meeting Letter Up…" at bounding box center [906, 355] width 1325 height 709
click at [937, 480] on main "Notice of Meeting Letter Mailing Upload share Share Notice of Meeting Letter Up…" at bounding box center [906, 355] width 1325 height 709
click at [925, 430] on main "Notice of Meeting Letter Mailing Upload share Share Notice of Meeting Letter Up…" at bounding box center [906, 355] width 1325 height 709
click at [1404, 741] on button "Save & Exit" at bounding box center [1444, 732] width 82 height 24
click at [1393, 693] on button "Save & Exit" at bounding box center [1432, 691] width 108 height 32
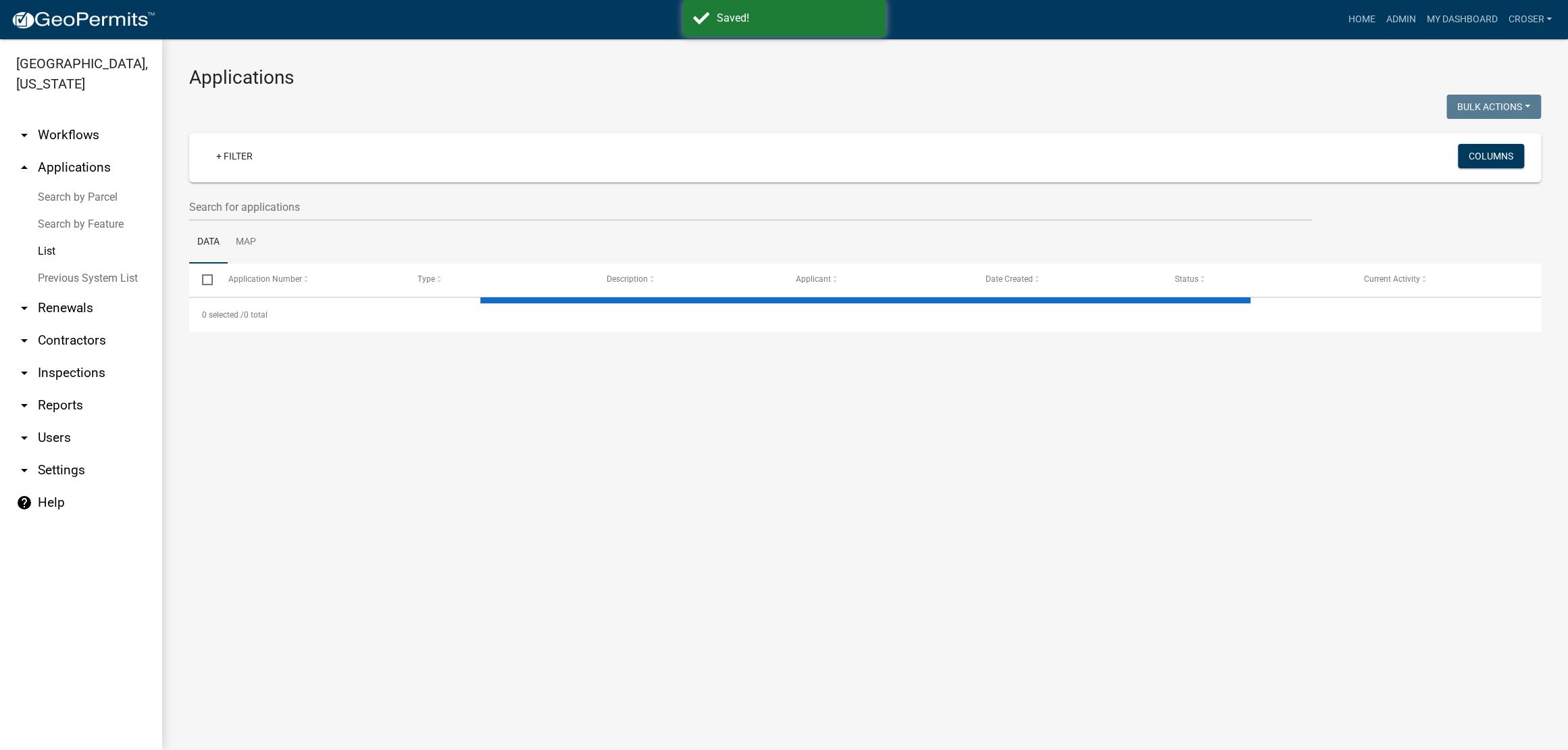
select select "3: 100"
